Goal: Task Accomplishment & Management: Manage account settings

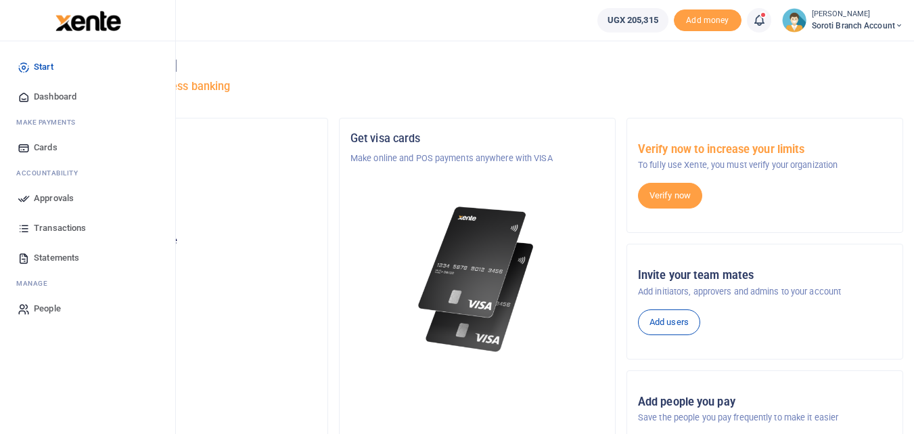
click at [45, 95] on span "Dashboard" at bounding box center [55, 97] width 43 height 14
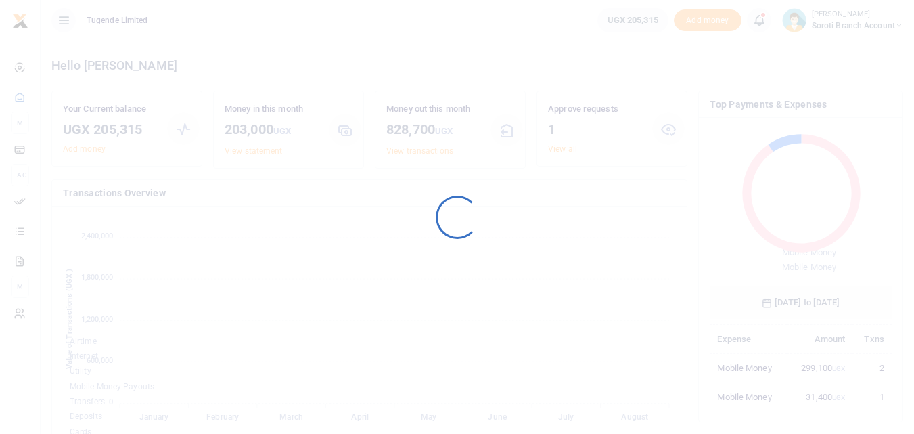
scroll to position [11, 11]
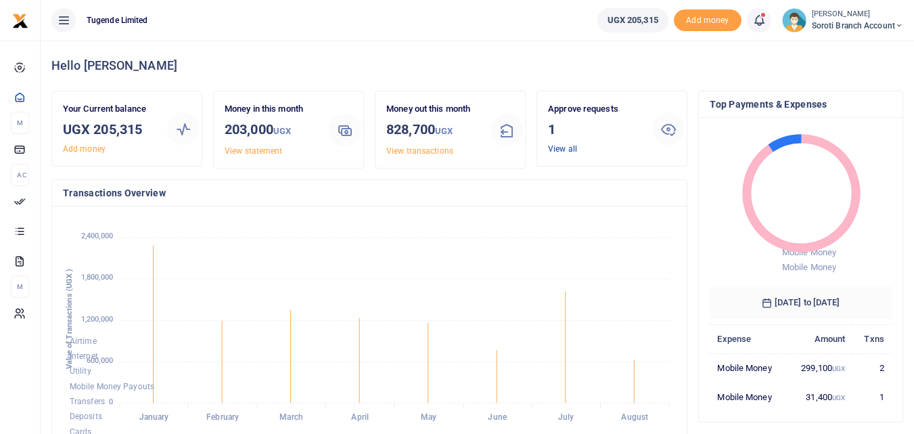
click at [564, 152] on link "View all" at bounding box center [562, 148] width 29 height 9
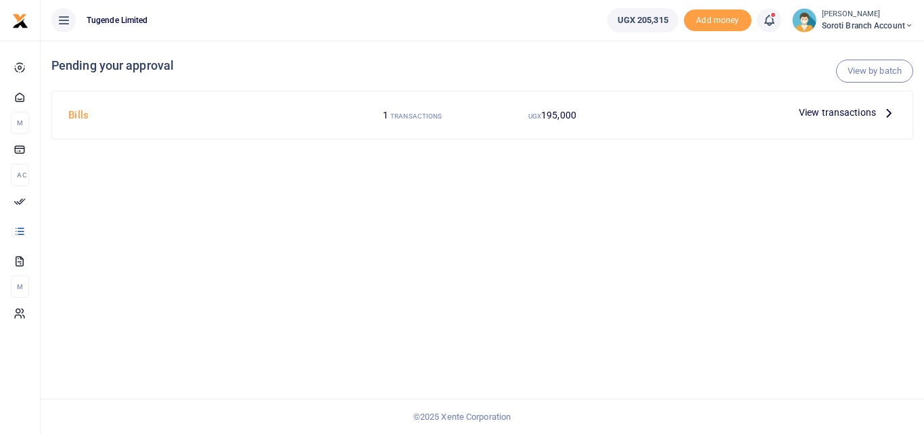
click at [813, 111] on span "View transactions" at bounding box center [837, 112] width 77 height 15
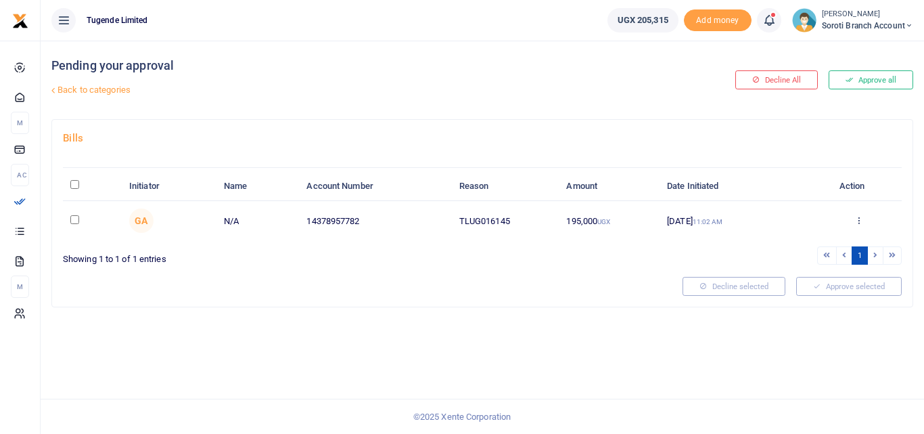
click at [850, 81] on icon at bounding box center [849, 79] width 7 height 9
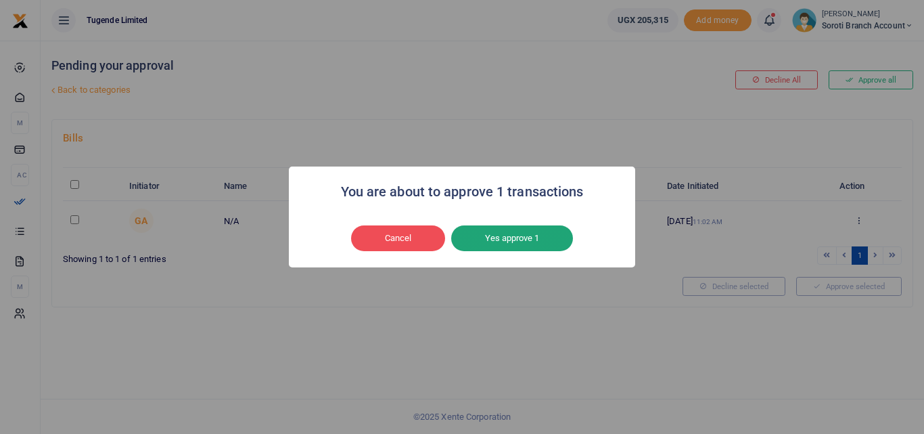
click at [503, 242] on button "Yes approve 1" at bounding box center [512, 238] width 122 height 26
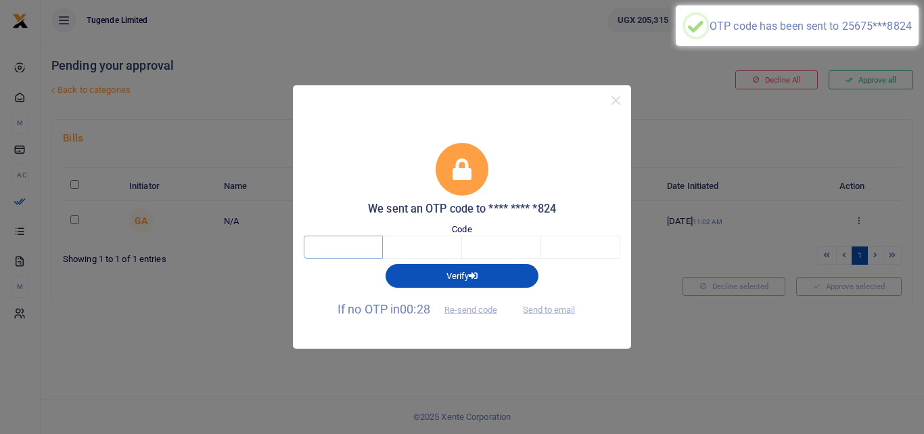
click at [369, 250] on input "text" at bounding box center [343, 246] width 79 height 23
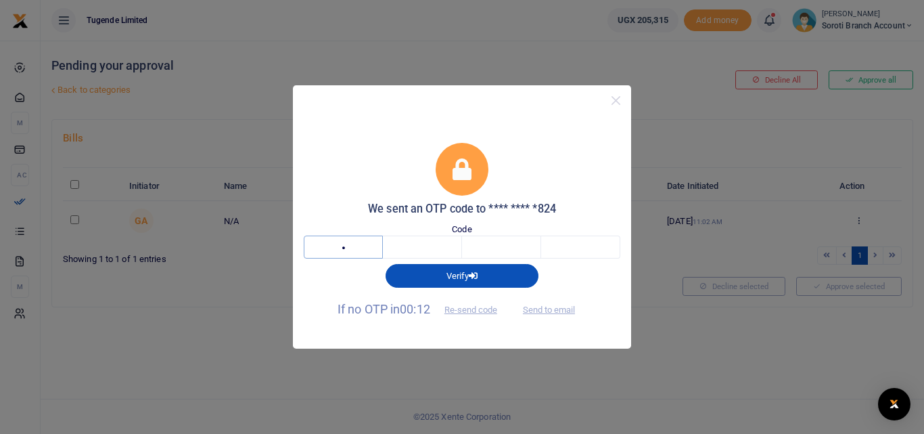
type input "8"
type input "7"
type input "4"
